Goal: Task Accomplishment & Management: Complete application form

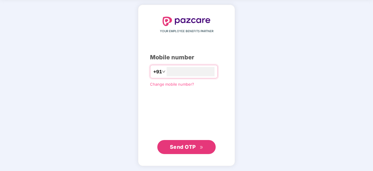
type input "**********"
click at [194, 153] on button "Send OTP" at bounding box center [186, 147] width 58 height 14
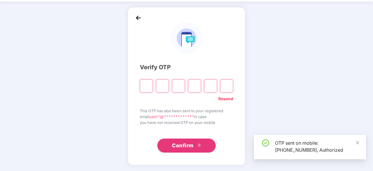
scroll to position [19, 0]
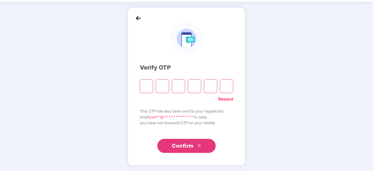
click at [149, 86] on input "Please enter verification code. Digit 1" at bounding box center [146, 85] width 13 height 13
type input "*"
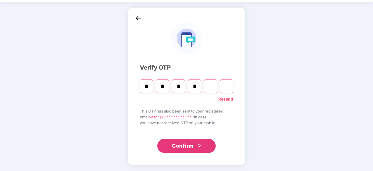
type input "*"
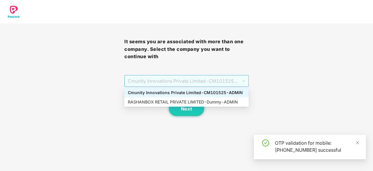
click at [149, 85] on span "Cmunity Innovations Private Limited - CM101525 - ADMIN" at bounding box center [186, 80] width 117 height 11
click at [152, 102] on div "RASHANBOX RETAIL PRIVATE LIMITED - Dummy - ADMIN" at bounding box center [186, 102] width 117 height 6
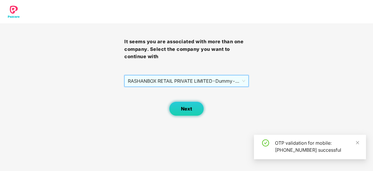
click at [181, 112] on button "Next" at bounding box center [186, 108] width 35 height 15
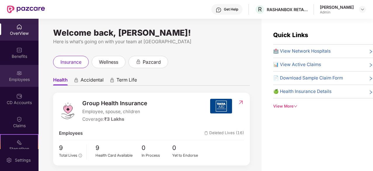
click at [19, 81] on div "Employees" at bounding box center [19, 80] width 39 height 6
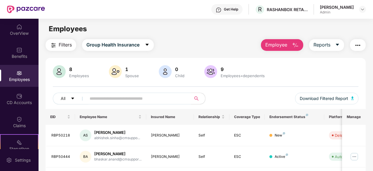
click at [106, 100] on input "text" at bounding box center [137, 98] width 94 height 9
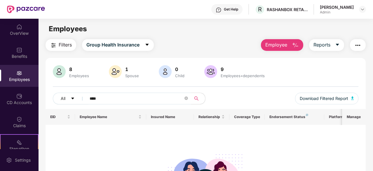
type input "****"
click at [77, 73] on div "Employees" at bounding box center [79, 75] width 22 height 5
click at [99, 96] on input "****" at bounding box center [137, 98] width 94 height 9
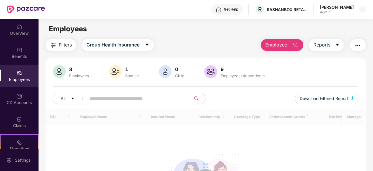
click at [100, 99] on input "text" at bounding box center [137, 98] width 94 height 9
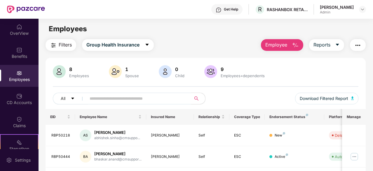
click at [112, 98] on input "text" at bounding box center [137, 98] width 94 height 9
paste input "**********"
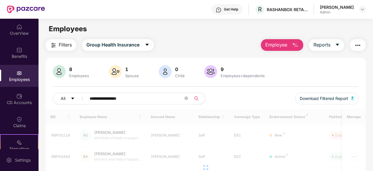
click at [164, 99] on input "**********" at bounding box center [137, 98] width 94 height 9
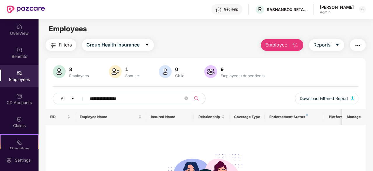
type input "**********"
click at [282, 44] on span "Employee" at bounding box center [277, 44] width 22 height 7
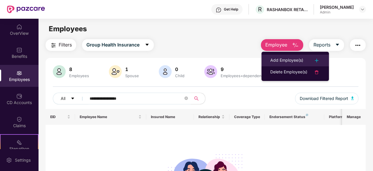
click at [286, 62] on div "Add Employee(s)" at bounding box center [286, 60] width 33 height 7
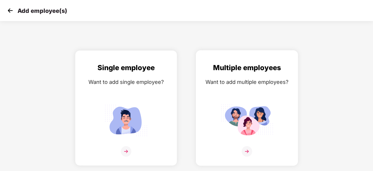
click at [265, 86] on div "Multiple employees Want to add multiple employees?" at bounding box center [247, 113] width 90 height 102
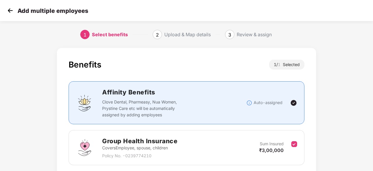
scroll to position [44, 0]
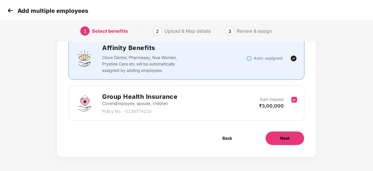
click at [276, 136] on button "Next" at bounding box center [285, 138] width 39 height 14
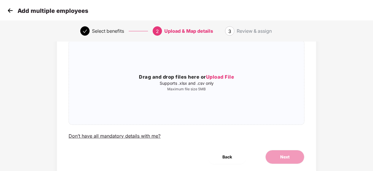
scroll to position [0, 0]
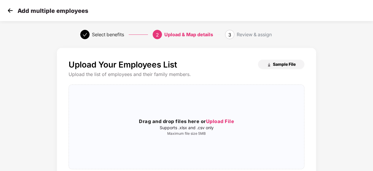
click at [284, 65] on span "Sample File" at bounding box center [284, 64] width 23 height 6
click at [202, 121] on h3 "Drag and drop files here or Upload File" at bounding box center [186, 122] width 235 height 8
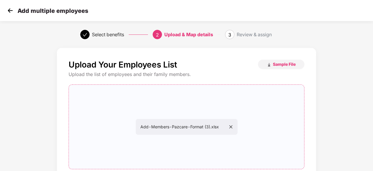
scroll to position [64, 0]
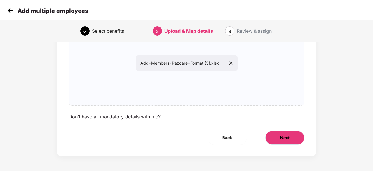
click at [279, 136] on button "Next" at bounding box center [285, 138] width 39 height 14
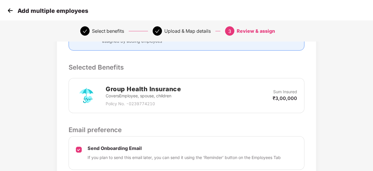
scroll to position [160, 0]
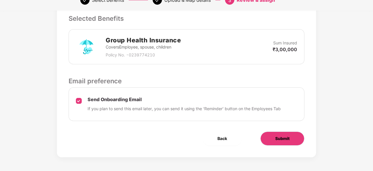
click at [280, 139] on span "Submit" at bounding box center [282, 138] width 14 height 6
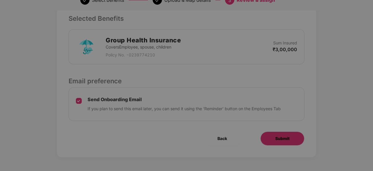
scroll to position [0, 0]
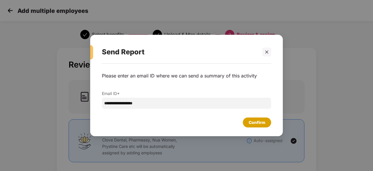
click at [257, 122] on div "Confirm" at bounding box center [257, 122] width 17 height 6
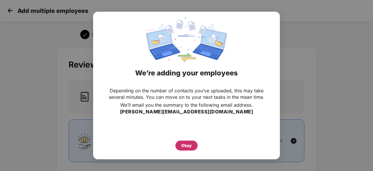
click at [182, 142] on div "Okay" at bounding box center [187, 145] width 22 height 10
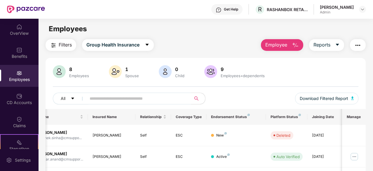
click at [163, 96] on input "text" at bounding box center [137, 98] width 94 height 9
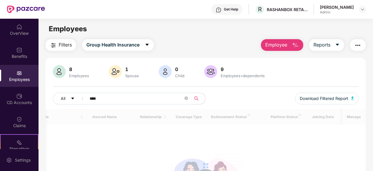
type input "****"
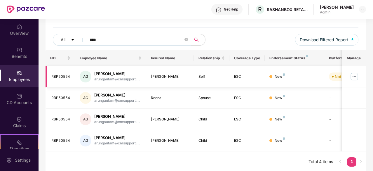
scroll to position [59, 0]
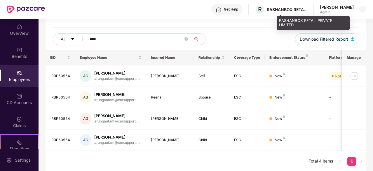
click at [304, 11] on div "RASHANBOX RETAIL PRIVATE LIMITED" at bounding box center [287, 10] width 41 height 6
click at [296, 8] on div "RASHANBOX RETAIL PRIVATE LIMITED" at bounding box center [287, 10] width 41 height 6
click at [265, 11] on span "R" at bounding box center [260, 9] width 10 height 10
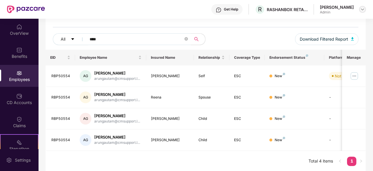
click at [362, 11] on img at bounding box center [362, 9] width 5 height 5
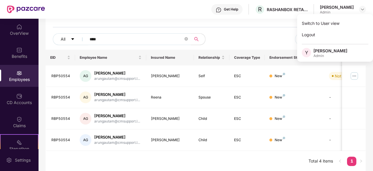
click at [246, 38] on div "All **** Download Filtered Report" at bounding box center [206, 41] width 306 height 16
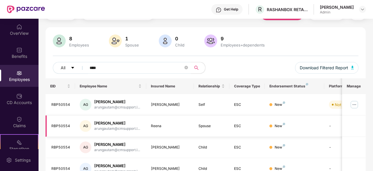
scroll to position [0, 58]
